Goal: Transaction & Acquisition: Purchase product/service

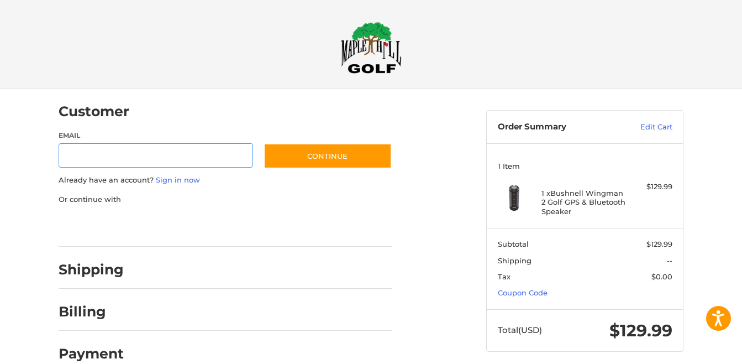
scroll to position [16, 0]
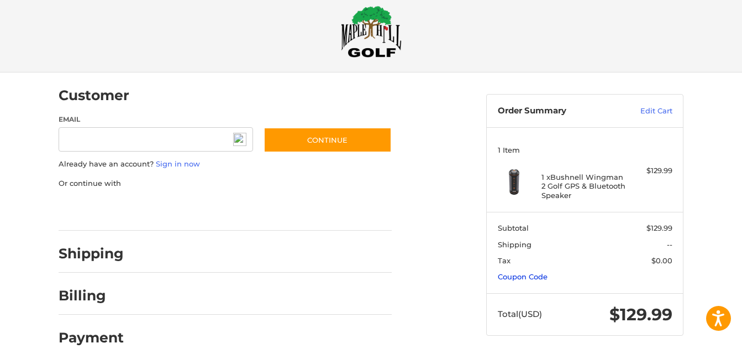
click at [525, 273] on link "Coupon Code" at bounding box center [523, 276] width 50 height 9
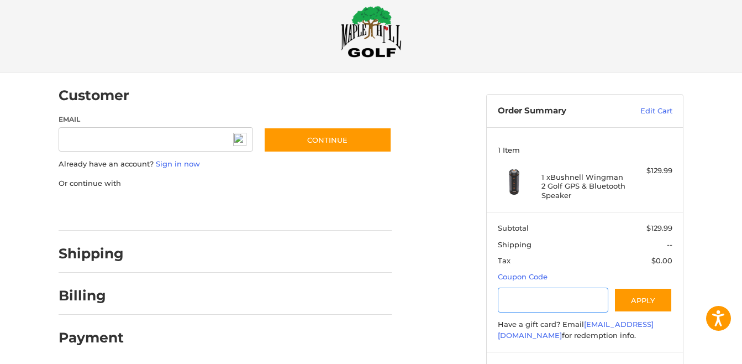
click at [514, 298] on input "Gift Certificate or Coupon Code" at bounding box center [553, 299] width 111 height 25
type input "*******"
click at [647, 298] on button "Apply" at bounding box center [643, 299] width 59 height 25
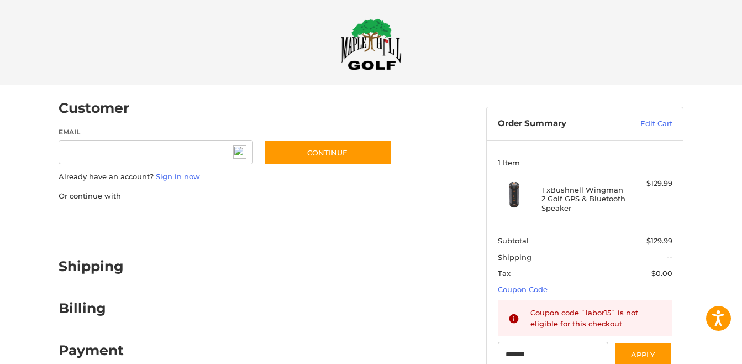
scroll to position [0, 0]
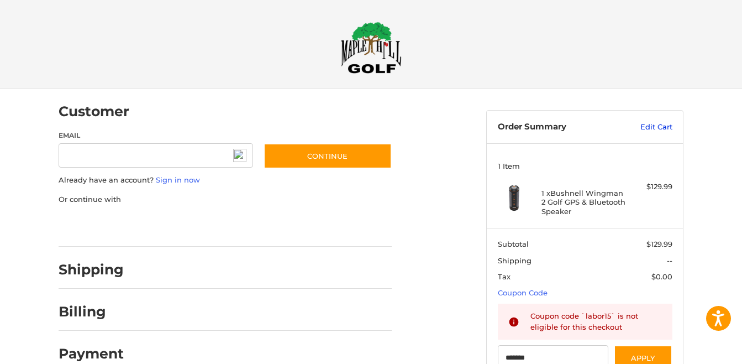
click at [654, 124] on link "Edit Cart" at bounding box center [645, 127] width 56 height 11
